Goal: Task Accomplishment & Management: Manage account settings

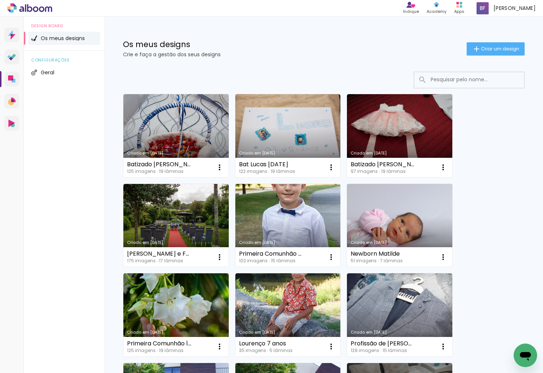
click at [418, 210] on link "Criado em [DATE]" at bounding box center [399, 225] width 105 height 83
